Goal: Complete application form

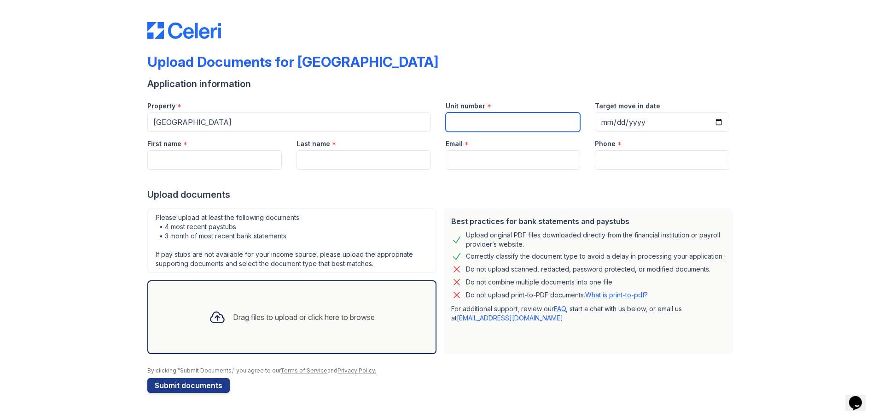
click at [484, 118] on input "Unit number" at bounding box center [513, 121] width 135 height 19
type input "919"
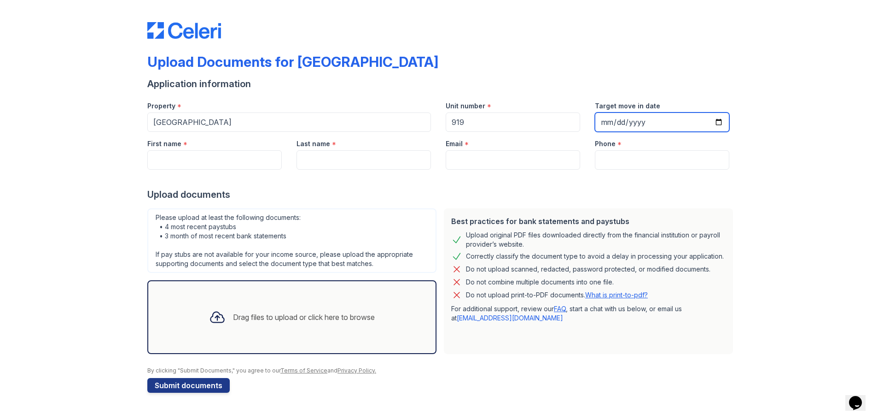
click at [720, 122] on input "Target move in date" at bounding box center [662, 121] width 135 height 19
type input "2025-09-03"
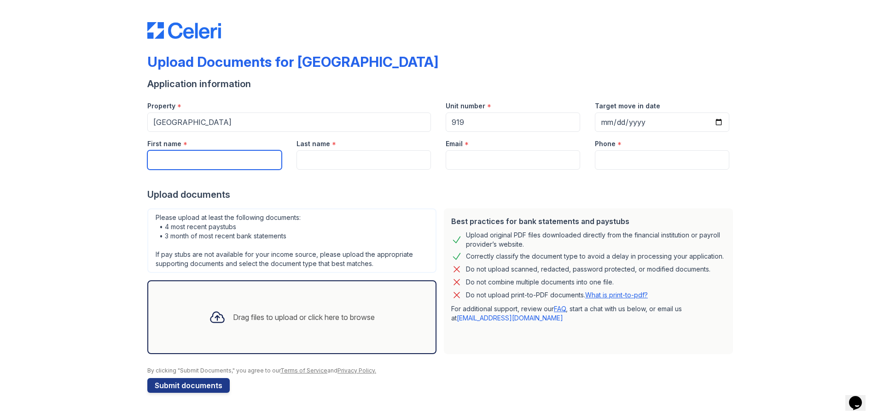
click at [208, 153] on input "First name" at bounding box center [214, 159] width 135 height 19
type input "Kendell"
type input "James"
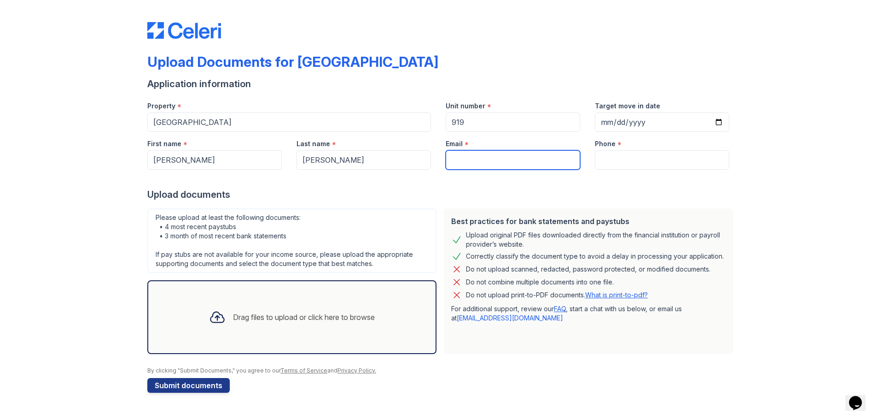
type input "kendell.james1116@gmail.com"
type input "6316177413"
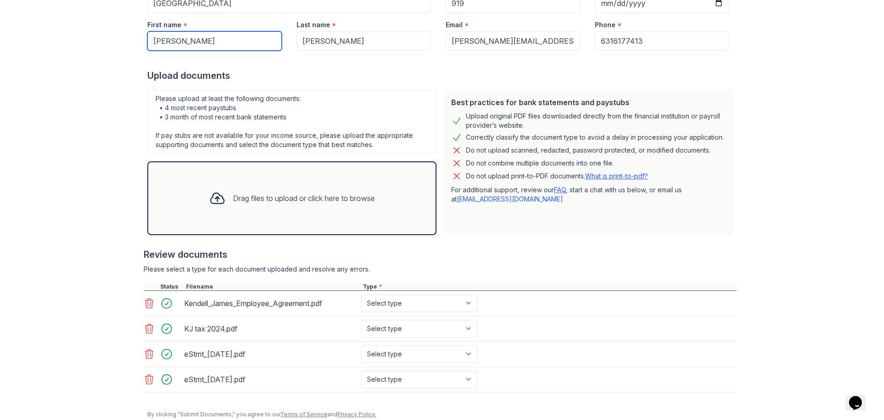
scroll to position [154, 0]
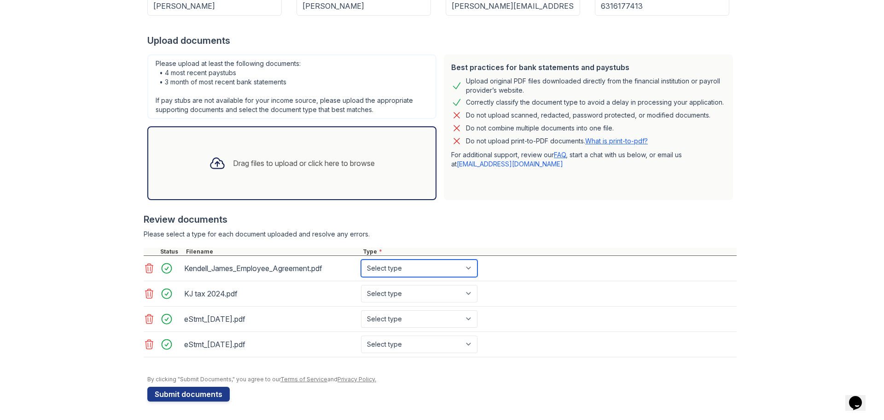
click at [405, 272] on select "Select type Paystub Bank Statement Offer Letter Tax Documents Benefit Award Let…" at bounding box center [419, 268] width 117 height 18
select select "offer_letter"
click at [361, 259] on select "Select type Paystub Bank Statement Offer Letter Tax Documents Benefit Award Let…" at bounding box center [419, 268] width 117 height 18
click at [400, 293] on select "Select type Paystub Bank Statement Offer Letter Tax Documents Benefit Award Let…" at bounding box center [419, 294] width 117 height 18
select select "tax_documents"
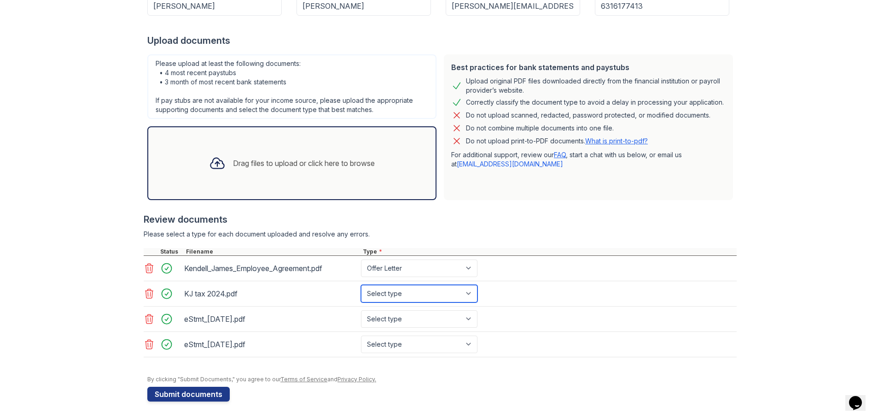
click at [361, 285] on select "Select type Paystub Bank Statement Offer Letter Tax Documents Benefit Award Let…" at bounding box center [419, 294] width 117 height 18
click at [383, 317] on select "Select type Paystub Bank Statement Offer Letter Tax Documents Benefit Award Let…" at bounding box center [419, 319] width 117 height 18
select select "bank_statement"
click at [361, 310] on select "Select type Paystub Bank Statement Offer Letter Tax Documents Benefit Award Let…" at bounding box center [419, 319] width 117 height 18
click at [374, 345] on select "Select type Paystub Bank Statement Offer Letter Tax Documents Benefit Award Let…" at bounding box center [419, 344] width 117 height 18
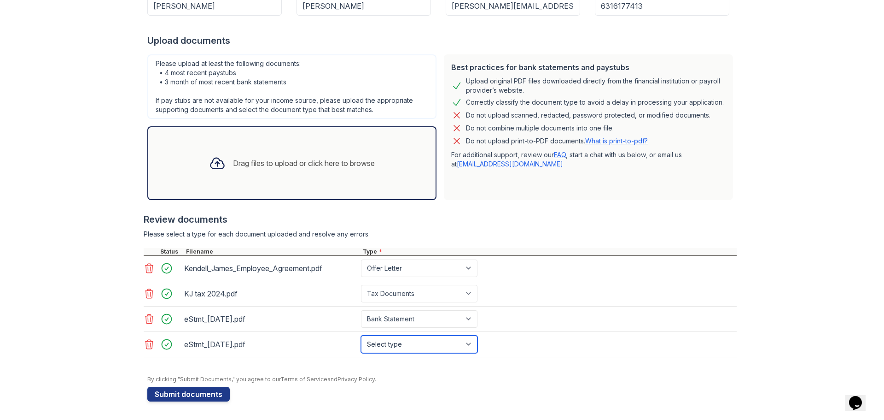
select select "bank_statement"
click at [361, 335] on select "Select type Paystub Bank Statement Offer Letter Tax Documents Benefit Award Let…" at bounding box center [419, 344] width 117 height 18
click at [180, 397] on button "Submit documents" at bounding box center [188, 393] width 82 height 15
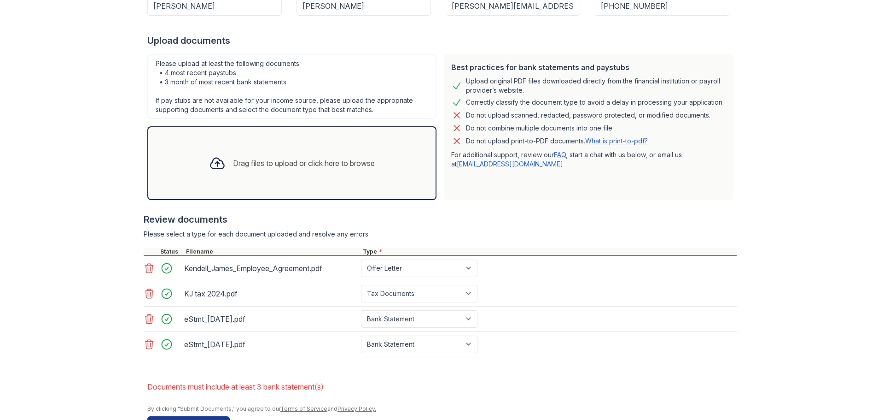
scroll to position [180, 0]
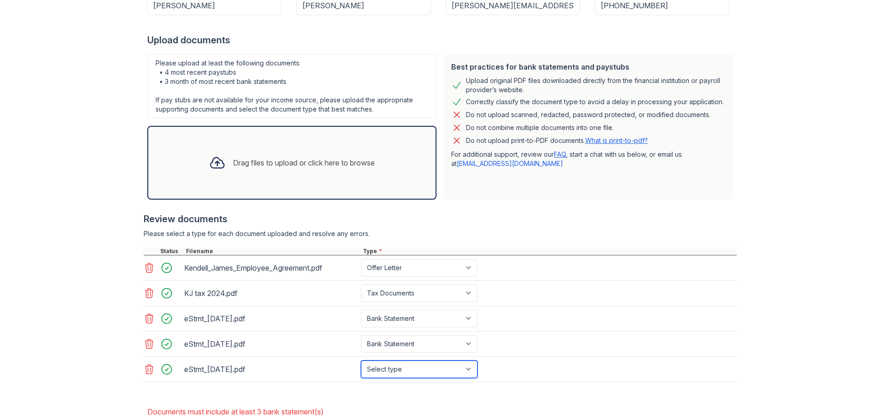
click at [383, 370] on select "Select type Paystub Bank Statement Offer Letter Tax Documents Benefit Award Let…" at bounding box center [419, 369] width 117 height 18
select select "bank_statement"
click at [361, 360] on select "Select type Paystub Bank Statement Offer Letter Tax Documents Benefit Award Let…" at bounding box center [419, 369] width 117 height 18
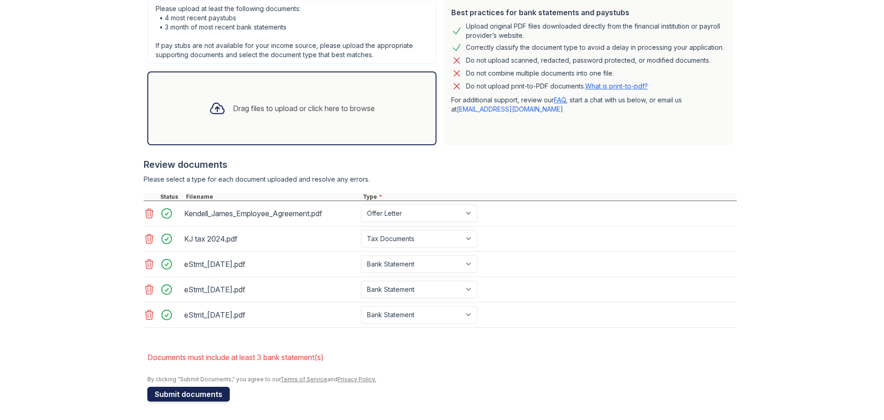
click at [151, 393] on button "Submit documents" at bounding box center [188, 393] width 82 height 15
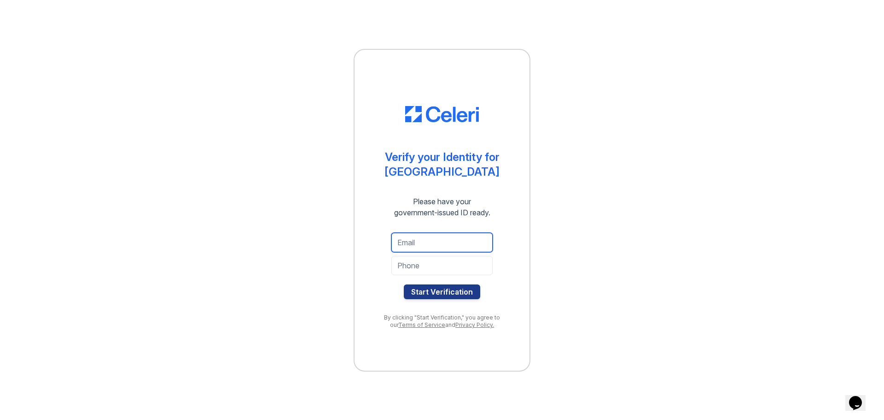
click at [412, 243] on input "email" at bounding box center [442, 242] width 101 height 19
type input "[PERSON_NAME][EMAIL_ADDRESS][DOMAIN_NAME]"
click at [433, 263] on input "tel" at bounding box center [442, 265] width 101 height 19
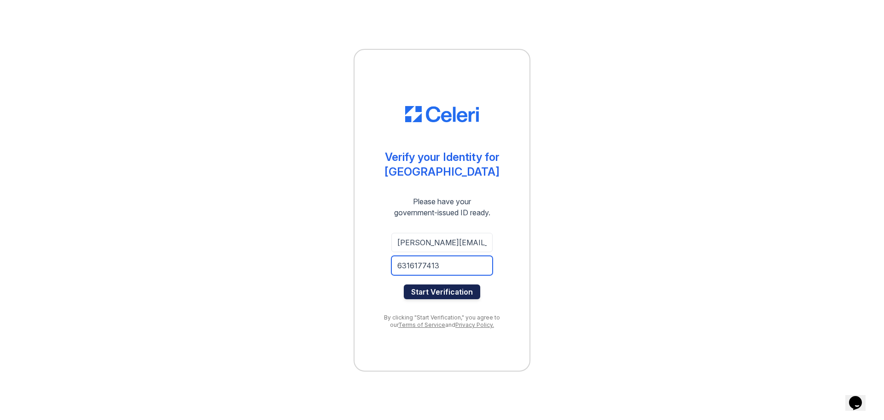
type input "6316177413"
click at [438, 288] on button "Start Verification" at bounding box center [442, 291] width 76 height 15
